Goal: Transaction & Acquisition: Purchase product/service

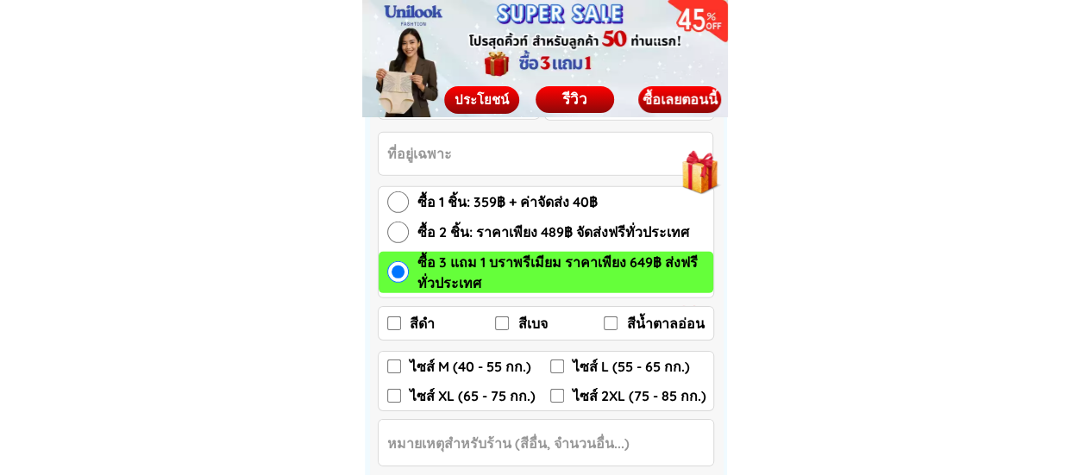
scroll to position [2588, 0]
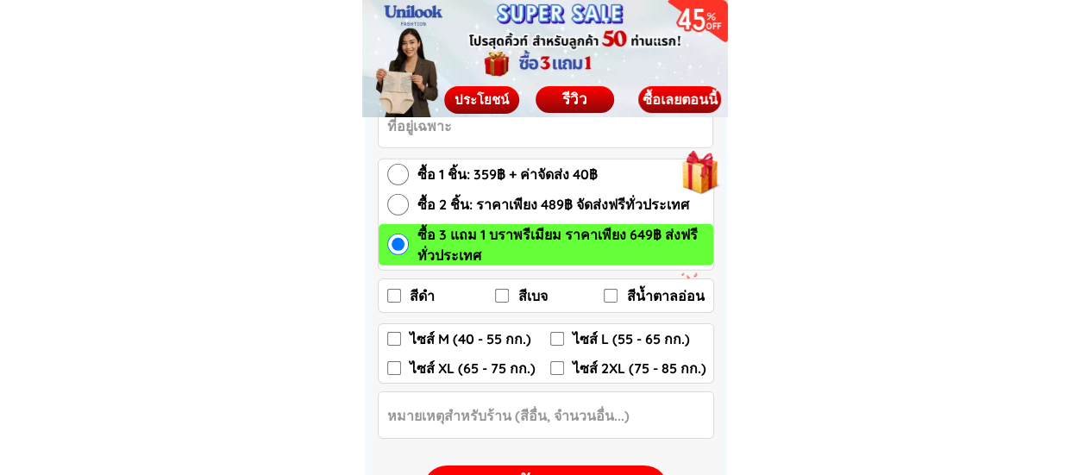
click at [560, 373] on input "ไซส์ 2XL (75 - 85 กก.)" at bounding box center [557, 369] width 14 height 14
checkbox input "true"
click at [404, 203] on input "ซื้อ 2 ชิ้น: ราคาเพียง 489฿ จัดส่งฟรีทั่วประเทศ" at bounding box center [398, 205] width 22 height 22
radio input "true"
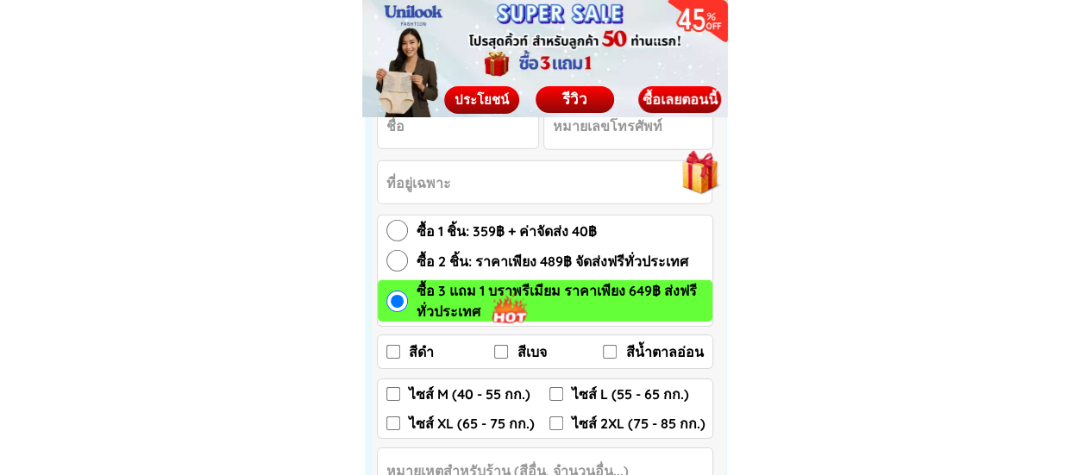
scroll to position [9145, 0]
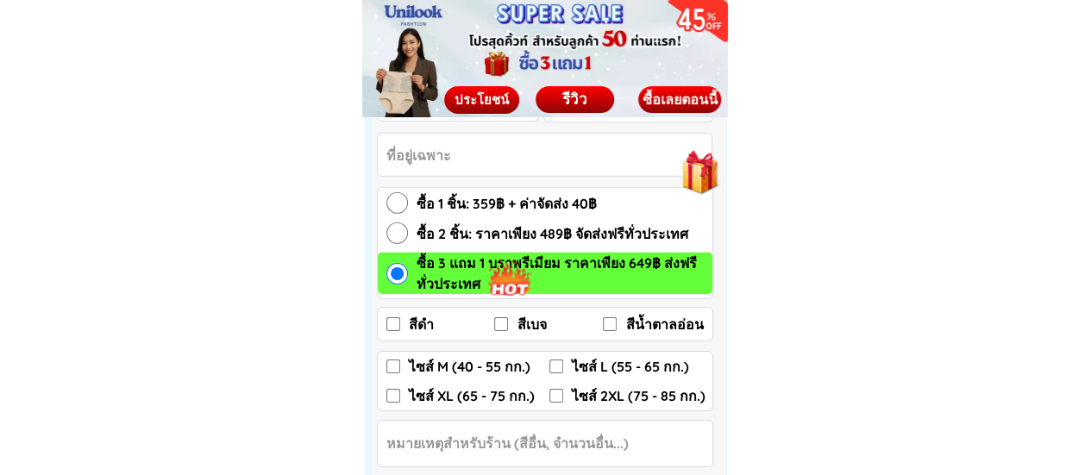
click at [397, 203] on input "ซื้อ 1 ชิ้น: 359฿ + ค่าจัดส่ง 40฿" at bounding box center [398, 203] width 22 height 22
radio input "true"
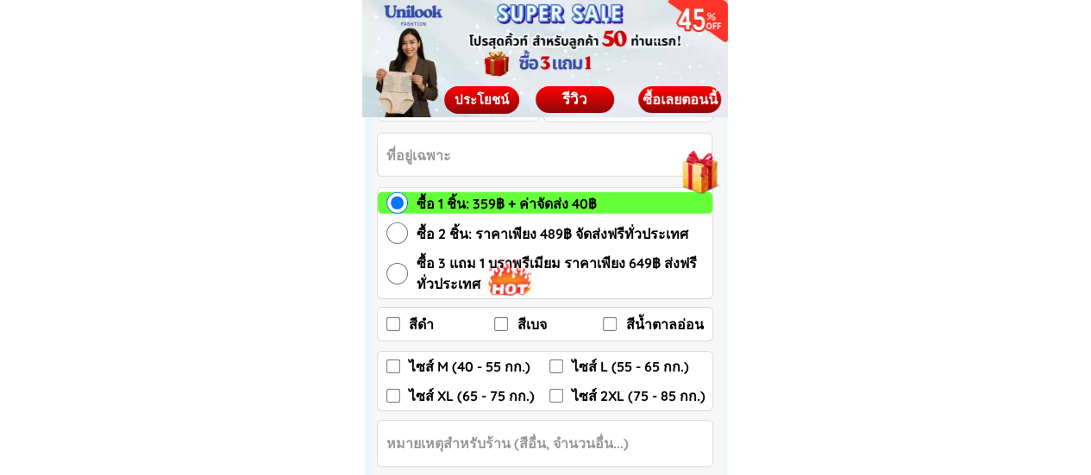
click at [556, 399] on input "ไซส์ 2XL (75 - 85 กก.)" at bounding box center [557, 396] width 14 height 14
checkbox input "true"
click at [407, 239] on label "ซื้อ 2 ชิ้น: ราคาเพียง 489฿ จัดส่งฟรีทั่วประเทศ" at bounding box center [545, 234] width 335 height 22
click at [407, 239] on input "ซื้อ 2 ชิ้น: ราคาเพียง 489฿ จัดส่งฟรีทั่วประเทศ" at bounding box center [398, 234] width 22 height 22
radio input "true"
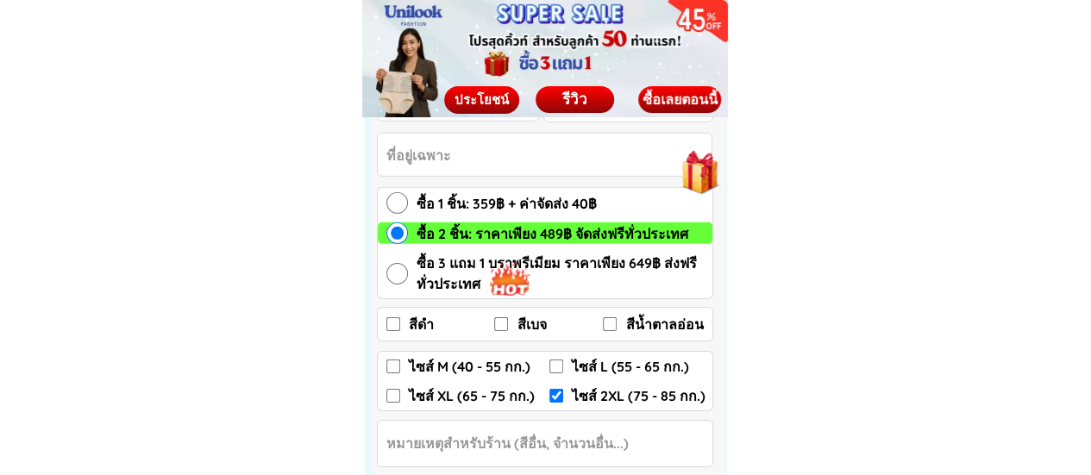
scroll to position [9232, 0]
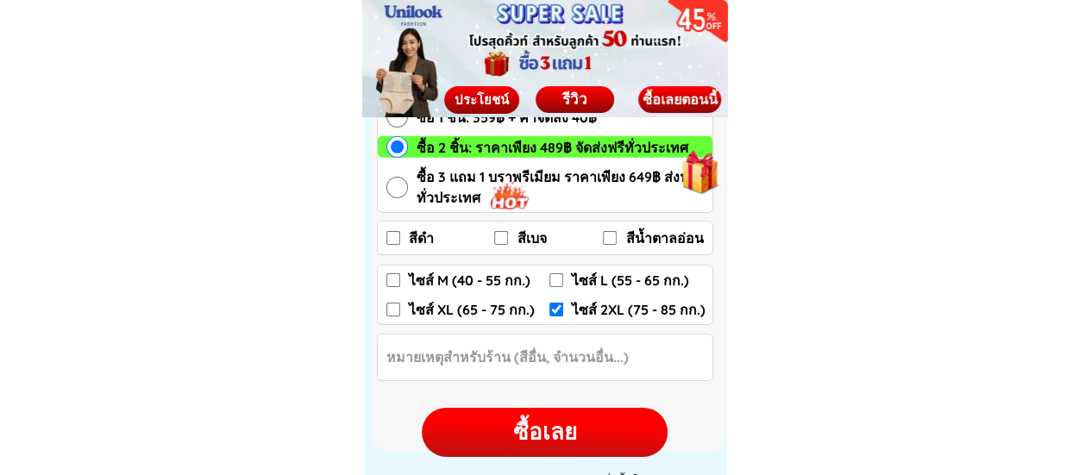
click at [506, 240] on input "สีเบจ" at bounding box center [501, 238] width 14 height 14
checkbox input "true"
click at [607, 242] on input "สีน้ำตาลอ่อน" at bounding box center [610, 238] width 14 height 14
checkbox input "true"
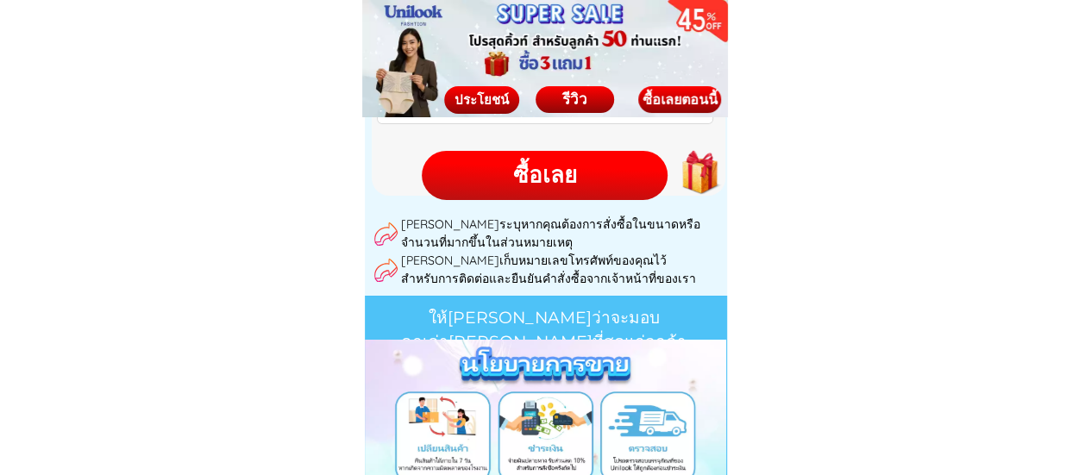
scroll to position [9316, 0]
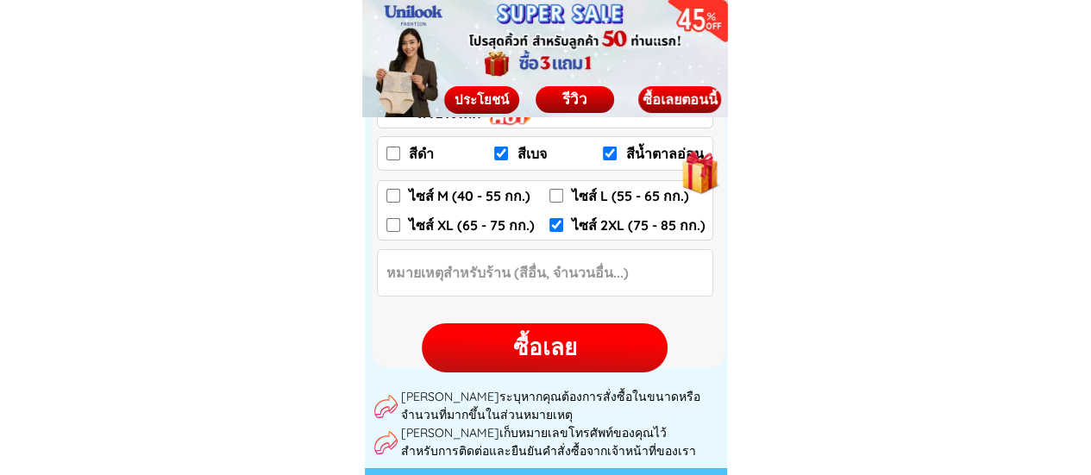
click at [576, 347] on div "ซื้อเลย" at bounding box center [545, 348] width 246 height 34
checkbox input "false"
checkbox input "true"
checkbox input "false"
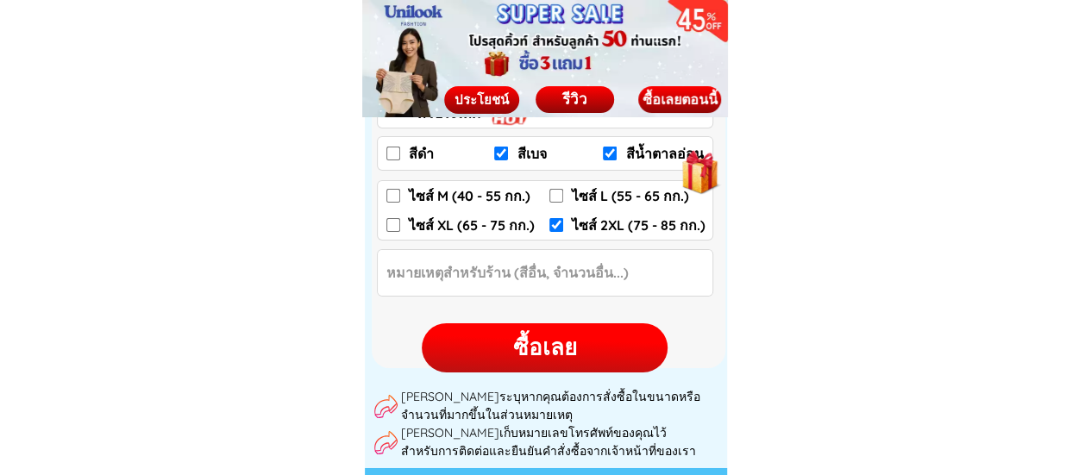
checkbox input "false"
checkbox input "true"
radio input "true"
click at [546, 343] on div "ซื้อเลย" at bounding box center [545, 348] width 246 height 34
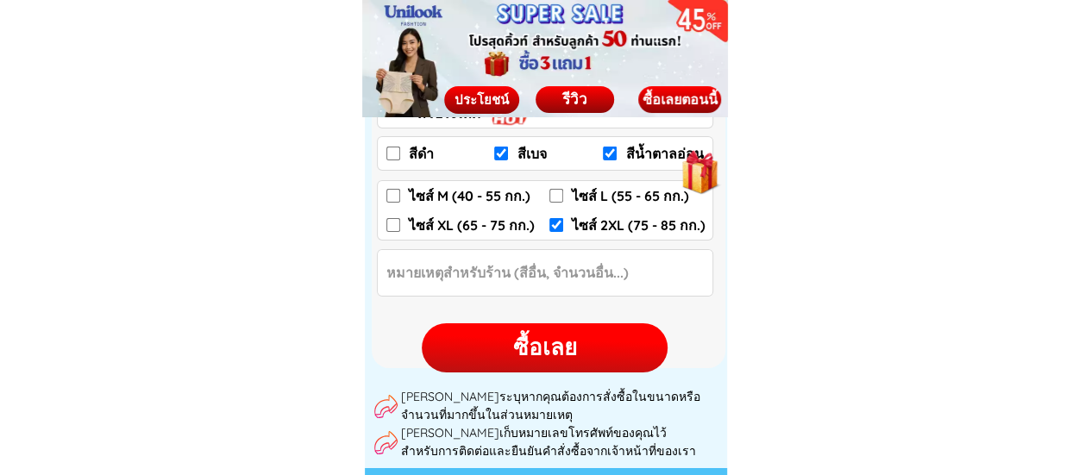
checkbox input "false"
checkbox input "true"
checkbox input "false"
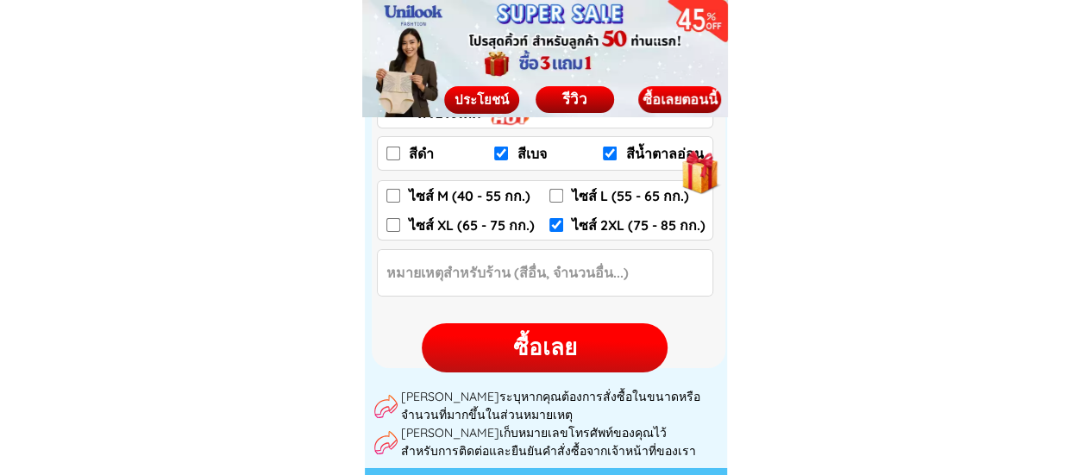
checkbox input "false"
checkbox input "true"
radio input "true"
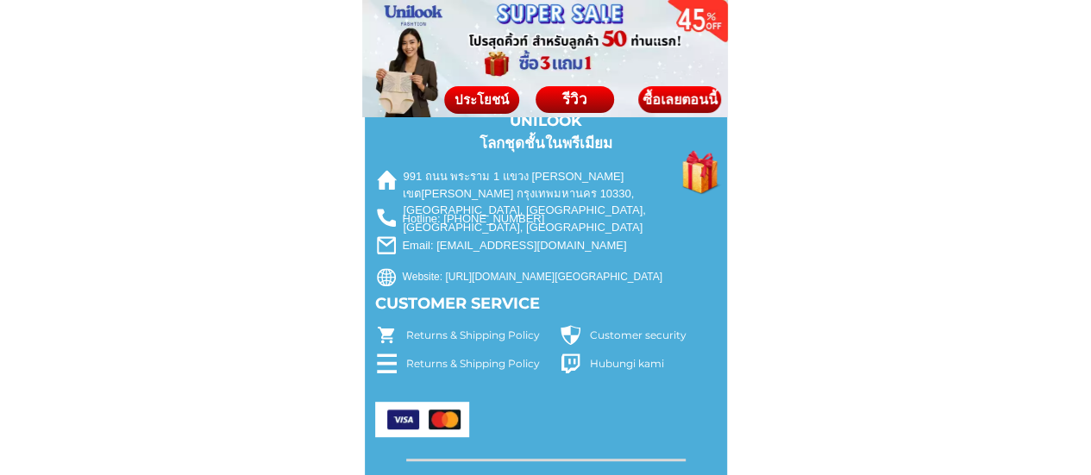
scroll to position [10093, 0]
